Goal: Transaction & Acquisition: Purchase product/service

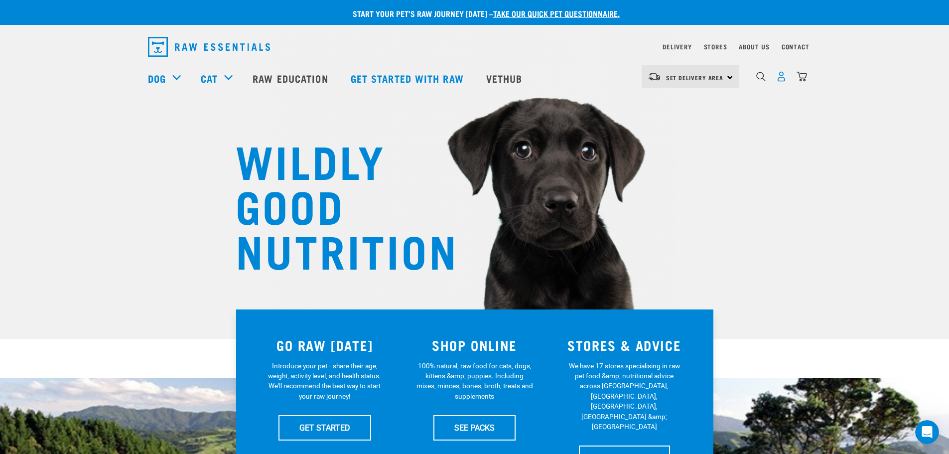
click at [784, 76] on img "dropdown navigation" at bounding box center [781, 76] width 10 height 10
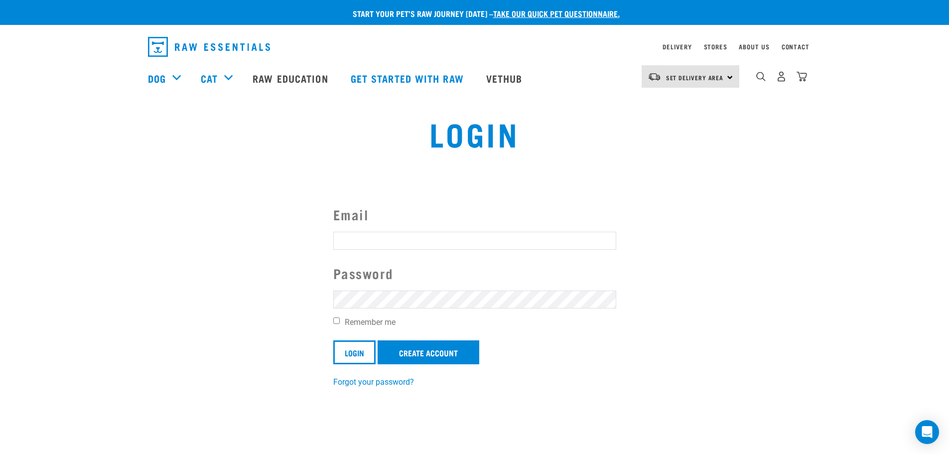
type input "clairemdoug@hotmail.com"
click at [338, 323] on input "Remember me" at bounding box center [336, 320] width 6 height 6
checkbox input "true"
click at [360, 362] on input "Login" at bounding box center [354, 352] width 42 height 24
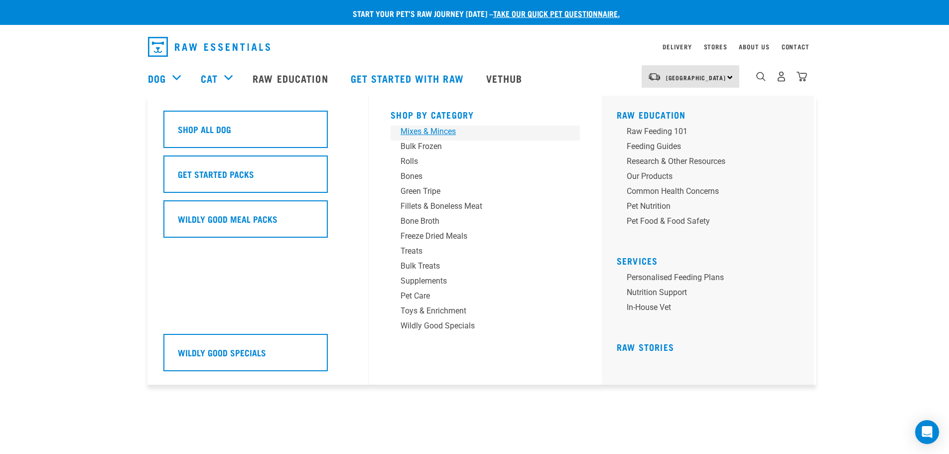
click at [413, 134] on div "Mixes & Minces" at bounding box center [477, 131] width 155 height 12
click at [416, 153] on link "Bulk Frozen" at bounding box center [484, 147] width 189 height 15
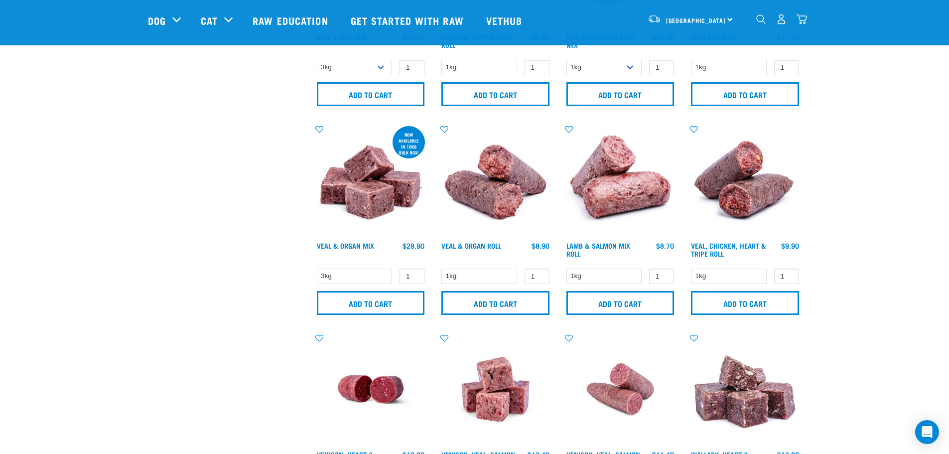
scroll to position [183, 0]
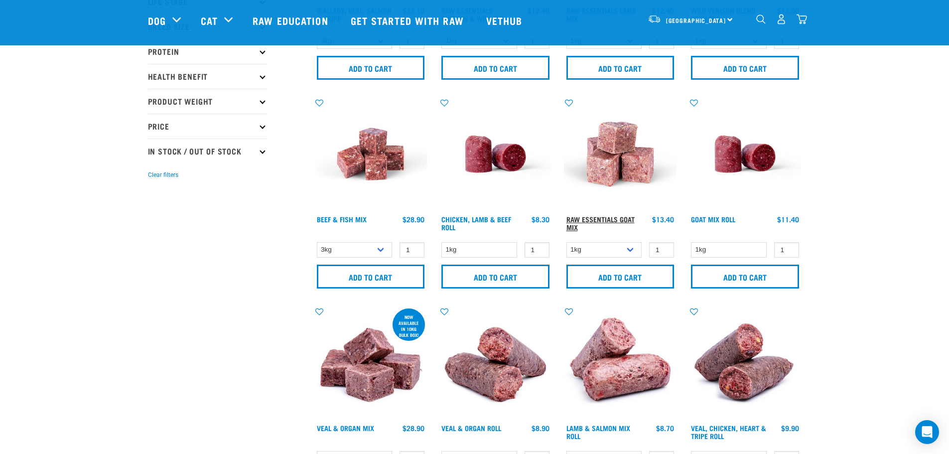
click at [611, 219] on link "Raw Essentials Goat Mix" at bounding box center [600, 222] width 68 height 11
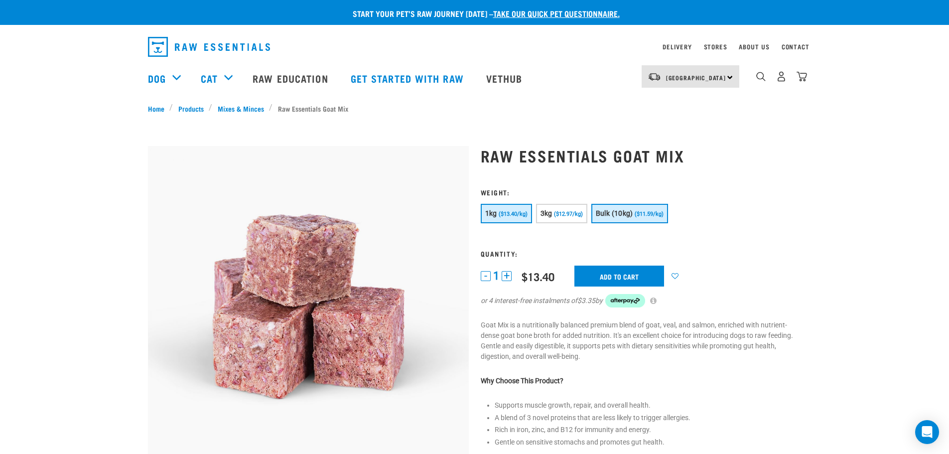
click at [625, 213] on span "Bulk (10kg)" at bounding box center [614, 213] width 37 height 8
click at [633, 280] on input "Add to cart" at bounding box center [625, 275] width 90 height 21
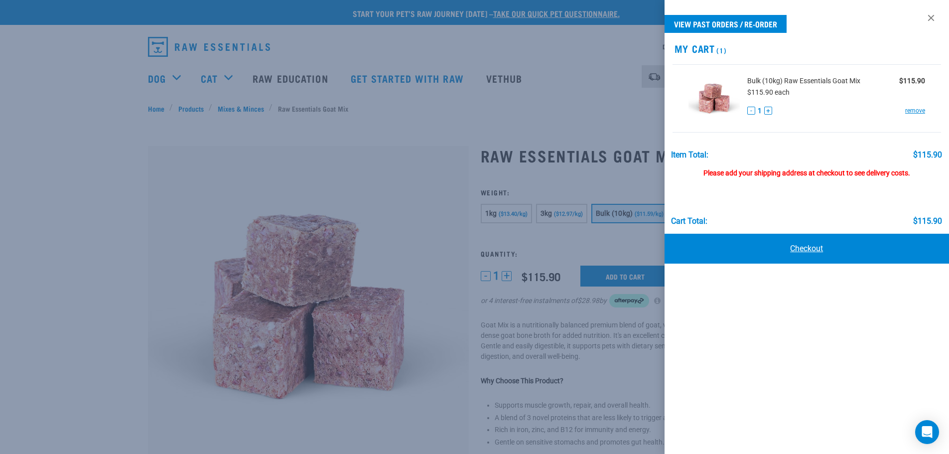
click at [835, 248] on link "Checkout" at bounding box center [806, 249] width 285 height 30
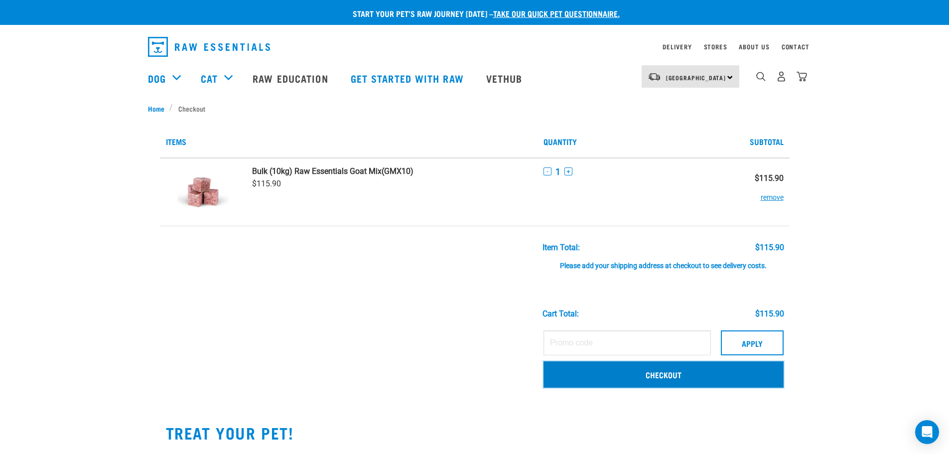
click at [668, 377] on link "Checkout" at bounding box center [663, 374] width 240 height 26
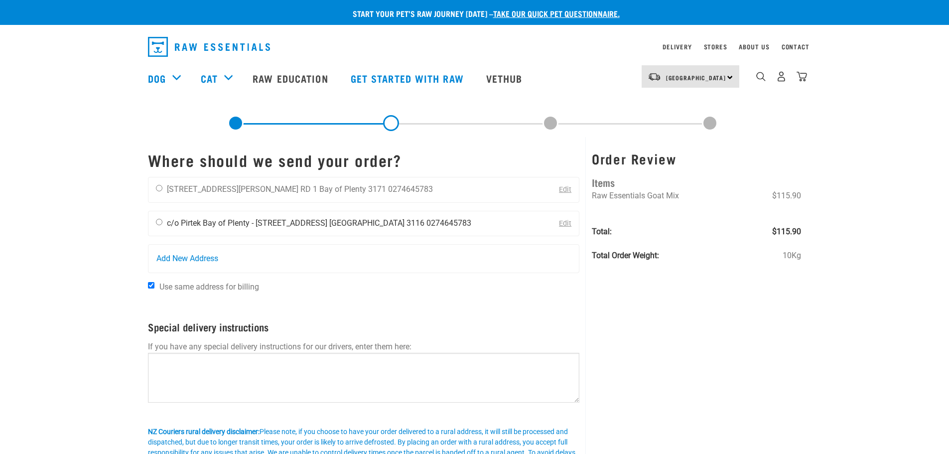
click at [156, 221] on input "radio" at bounding box center [159, 222] width 6 height 6
radio input "true"
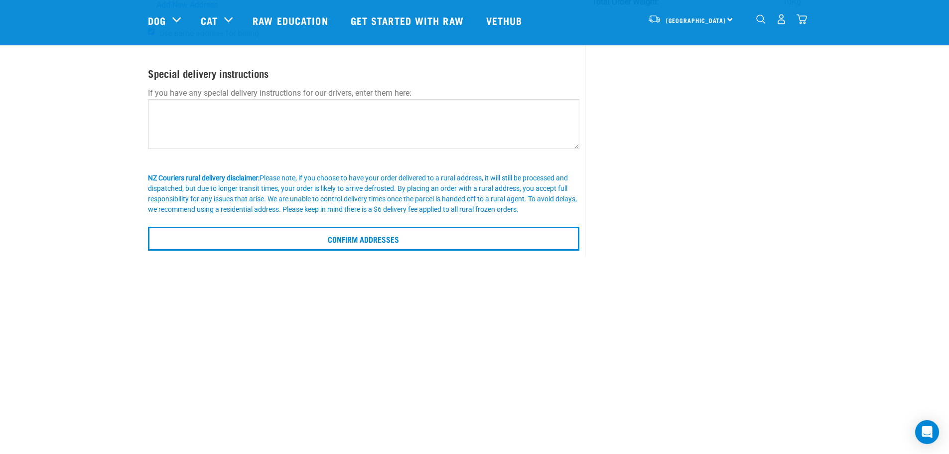
scroll to position [183, 0]
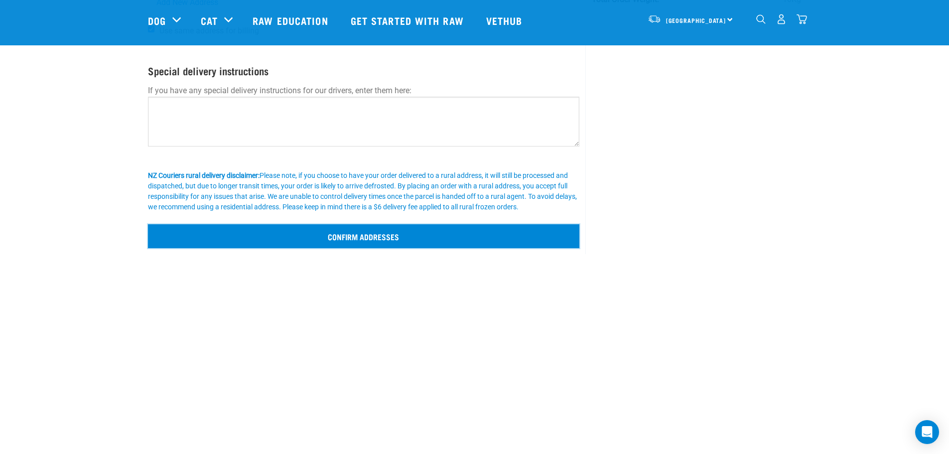
click at [374, 242] on input "Confirm addresses" at bounding box center [364, 236] width 432 height 24
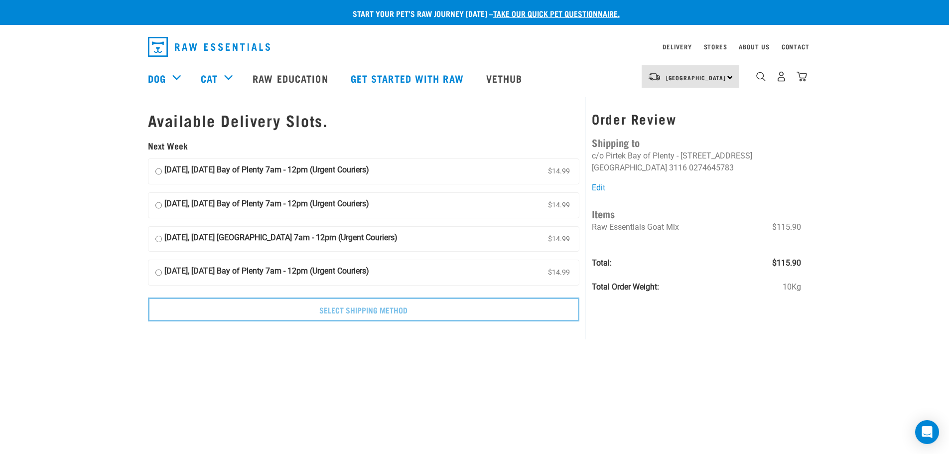
click at [156, 171] on input "[DATE], [DATE] Bay of Plenty 7am - 12pm (Urgent Couriers) $14.99" at bounding box center [158, 171] width 6 height 15
radio input "true"
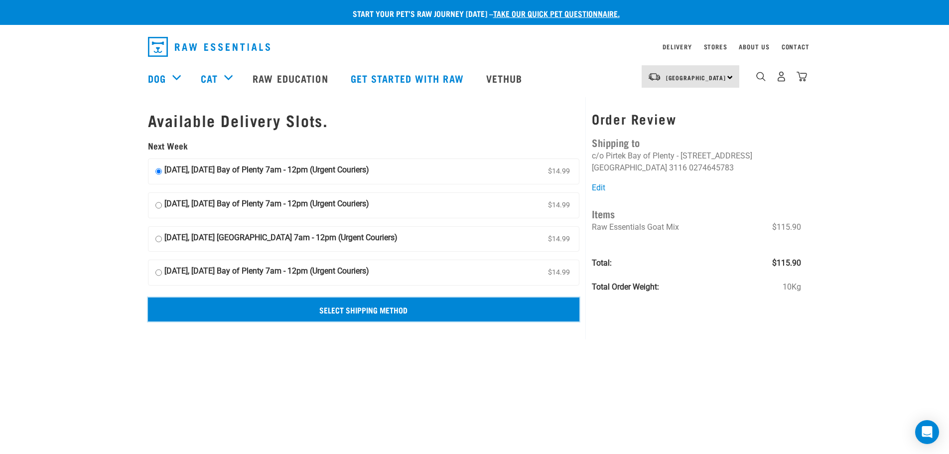
click at [377, 313] on input "Select Shipping Method" at bounding box center [364, 309] width 432 height 24
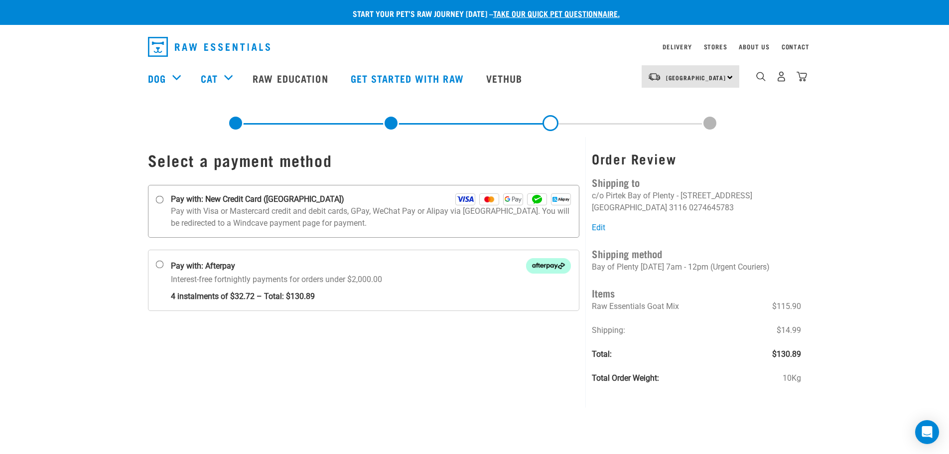
click at [161, 200] on input "Pay with: New Credit Card (Windcave)" at bounding box center [159, 200] width 8 height 8
radio input "true"
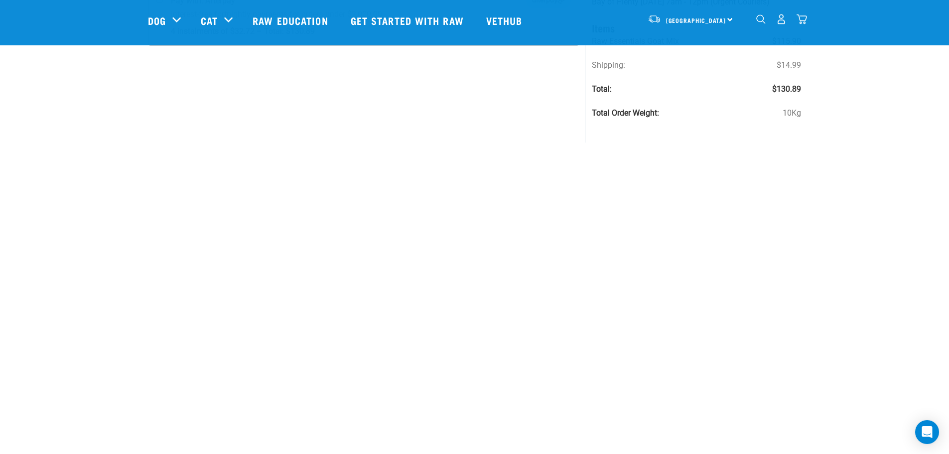
scroll to position [365, 0]
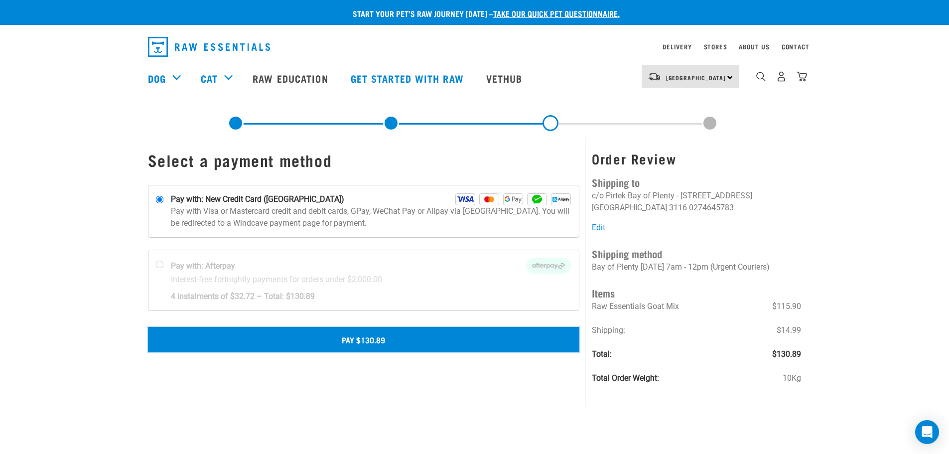
click at [368, 338] on button "Pay $130.89" at bounding box center [364, 339] width 432 height 25
